Goal: Information Seeking & Learning: Understand process/instructions

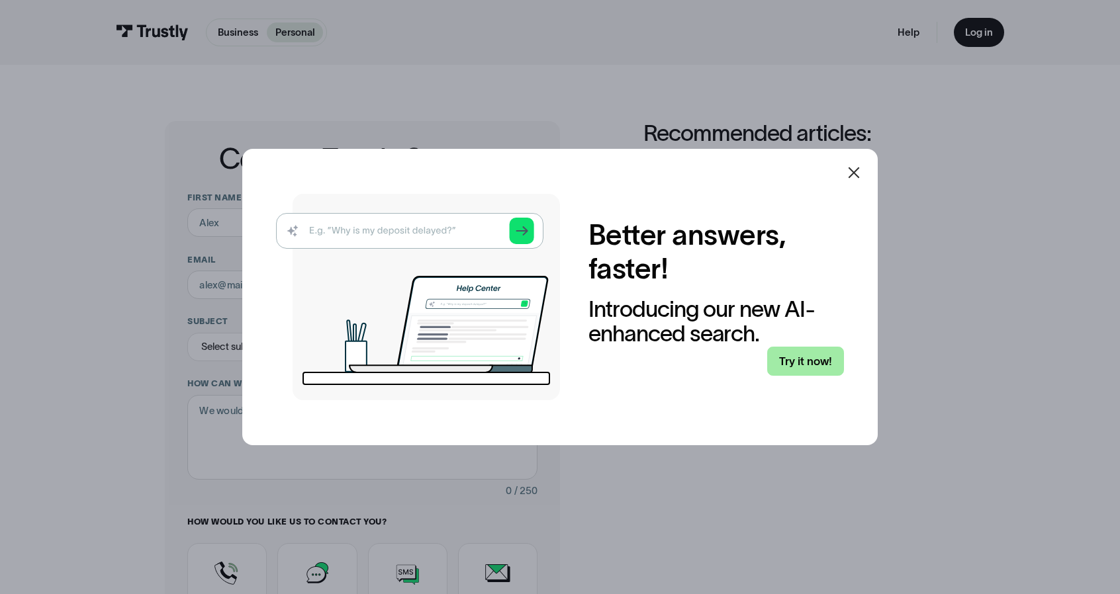
click at [810, 365] on link "Try it now!" at bounding box center [805, 362] width 77 height 30
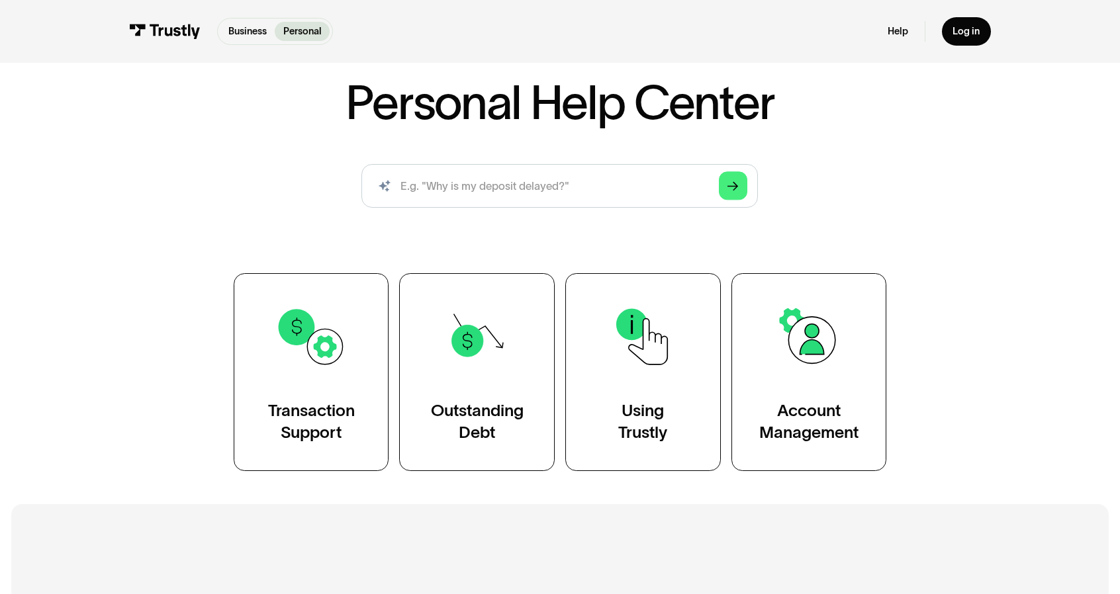
scroll to position [81, 0]
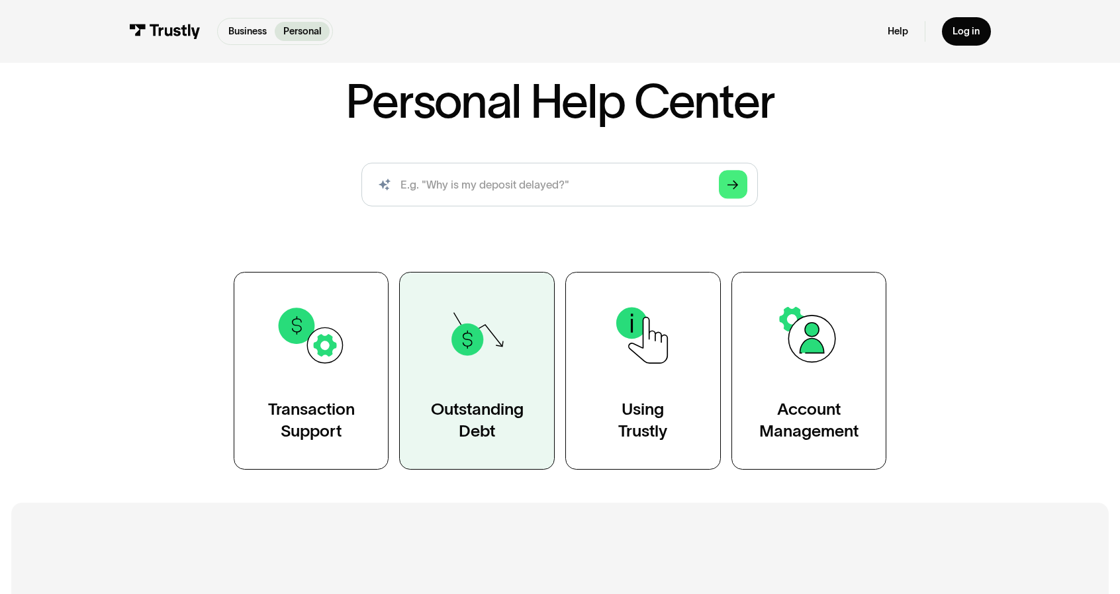
click at [475, 387] on link "Outstanding Debt" at bounding box center [476, 371] width 155 height 198
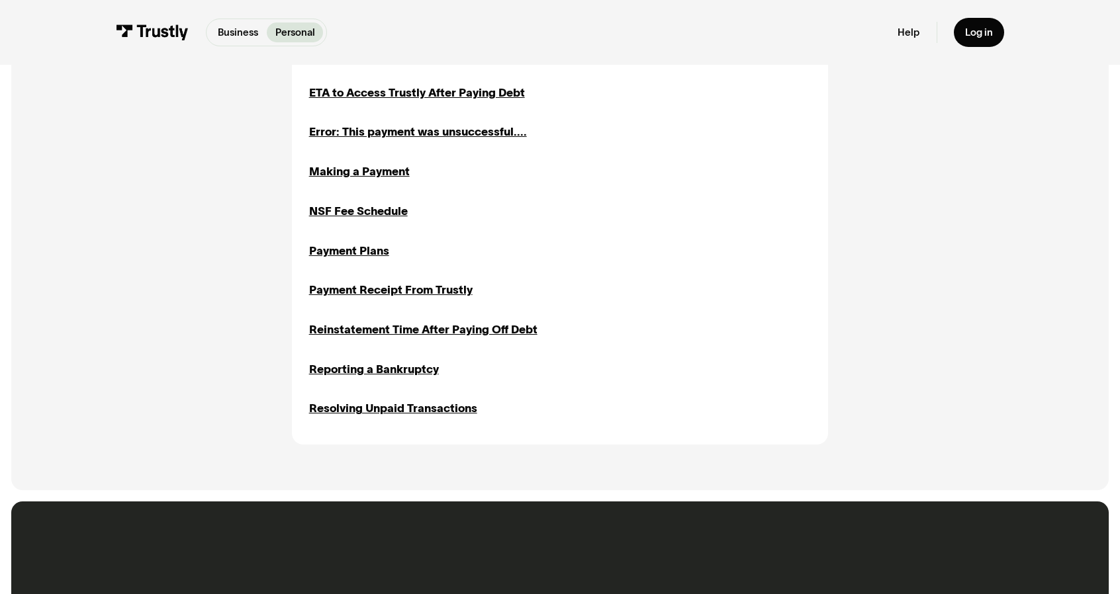
scroll to position [676, 0]
click at [445, 412] on div "Resolving Unpaid Transactions" at bounding box center [393, 407] width 168 height 17
